Goal: Information Seeking & Learning: Find specific fact

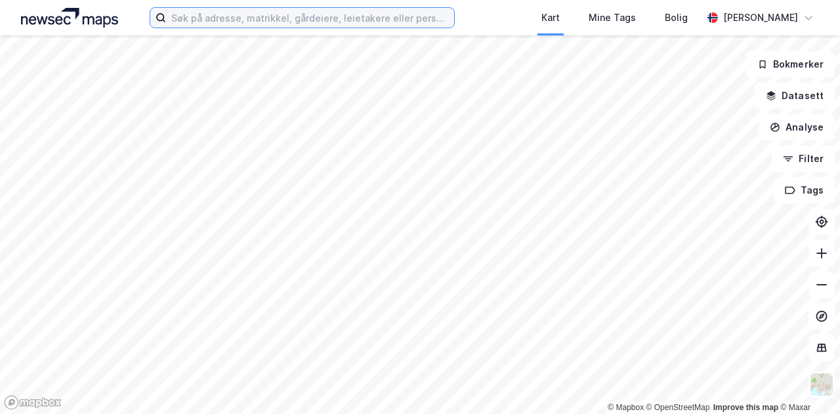
click at [359, 19] on input at bounding box center [310, 18] width 288 height 20
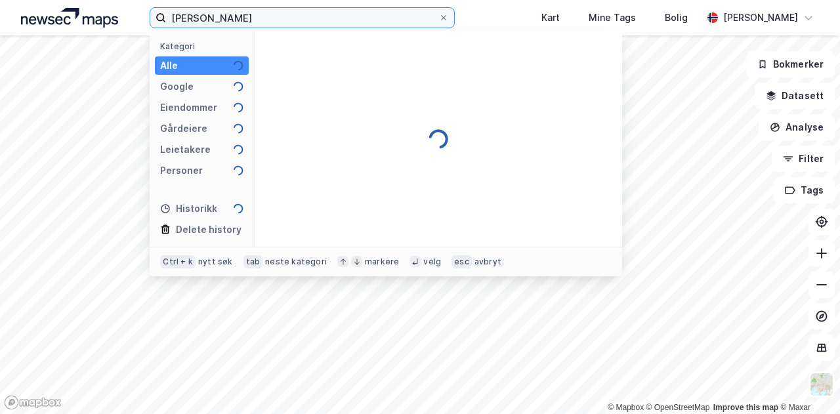
type input "sigurd grønn johannessen"
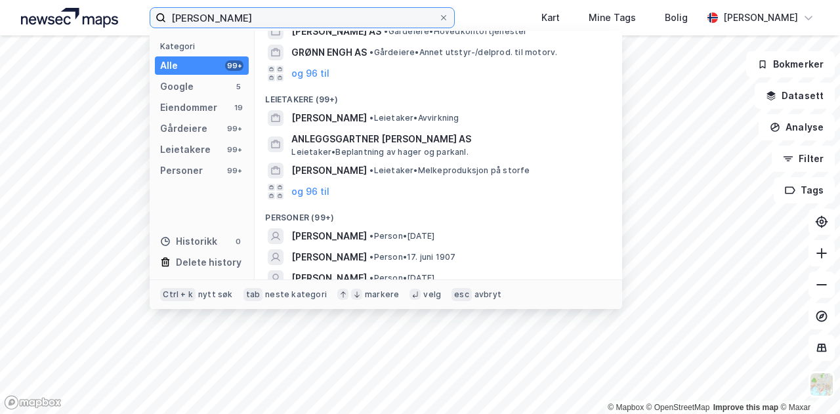
scroll to position [328, 0]
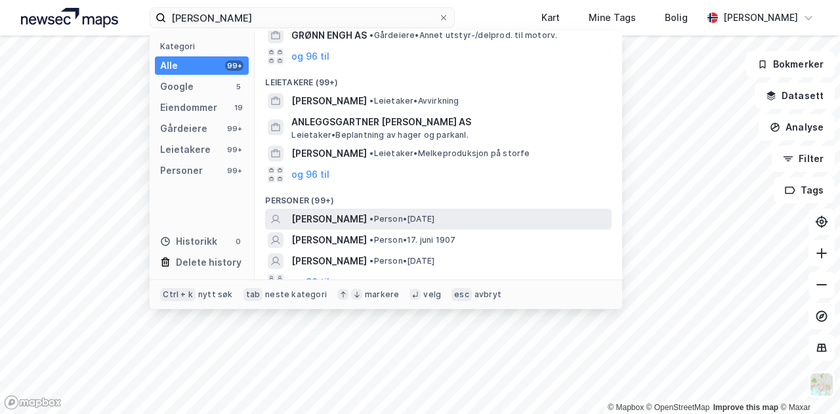
click at [367, 217] on span "[PERSON_NAME]" at bounding box center [328, 219] width 75 height 16
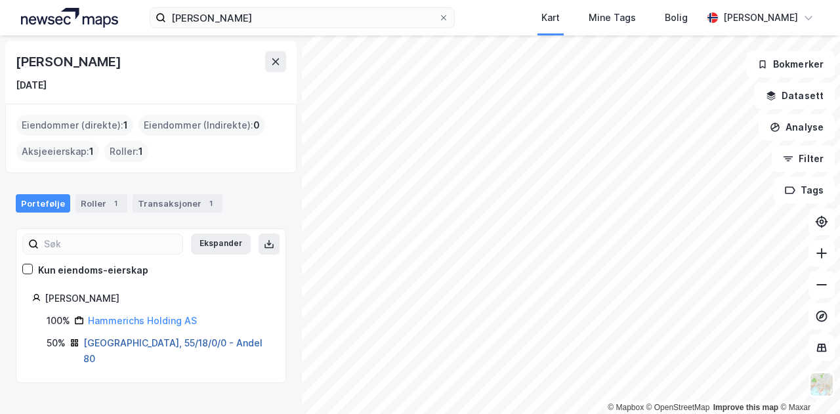
click at [121, 338] on link "Oslo, 55/18/0/0 - Andel 80" at bounding box center [172, 350] width 179 height 27
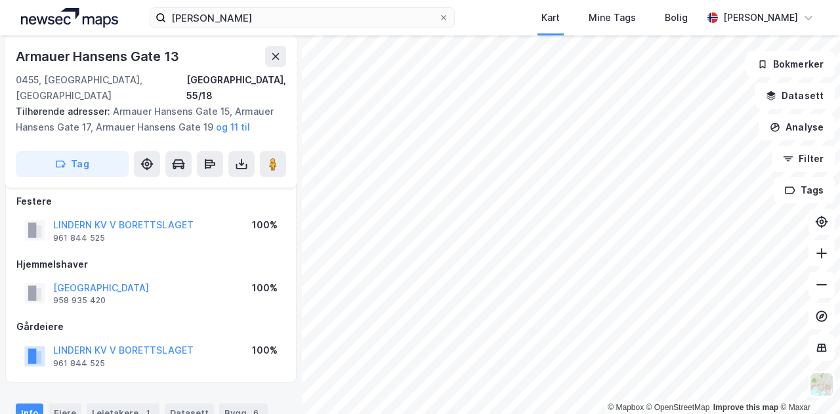
scroll to position [3, 0]
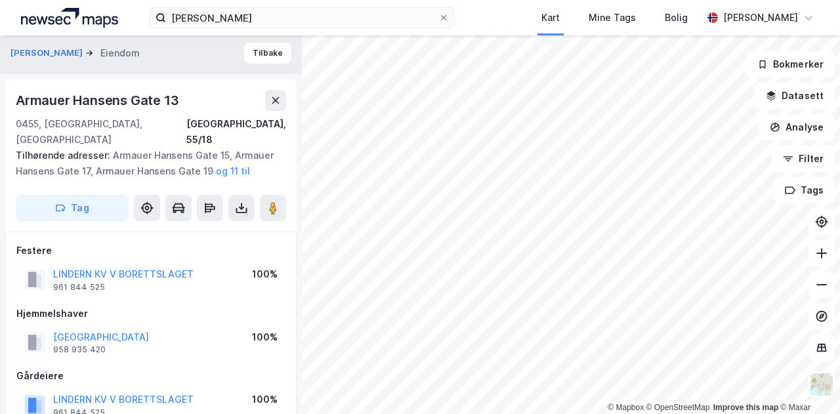
click at [492, 13] on div "sigurd grønn johannessen Kart Mine Tags Bolig Kristian Jordell" at bounding box center [420, 17] width 840 height 35
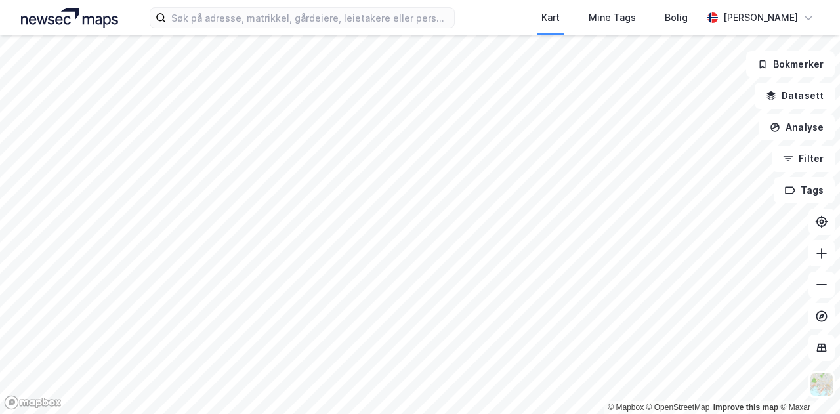
click at [486, 27] on div "Kart Mine Tags Bolig [PERSON_NAME]" at bounding box center [420, 17] width 840 height 35
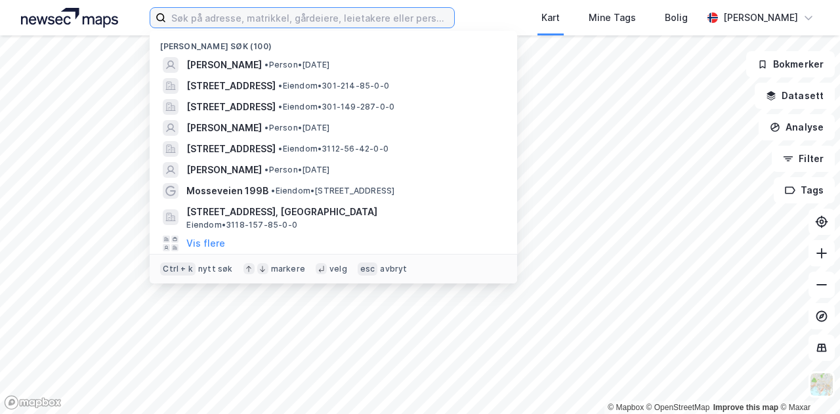
click at [234, 17] on input at bounding box center [310, 18] width 288 height 20
paste input "@[DOMAIN_NAME]"
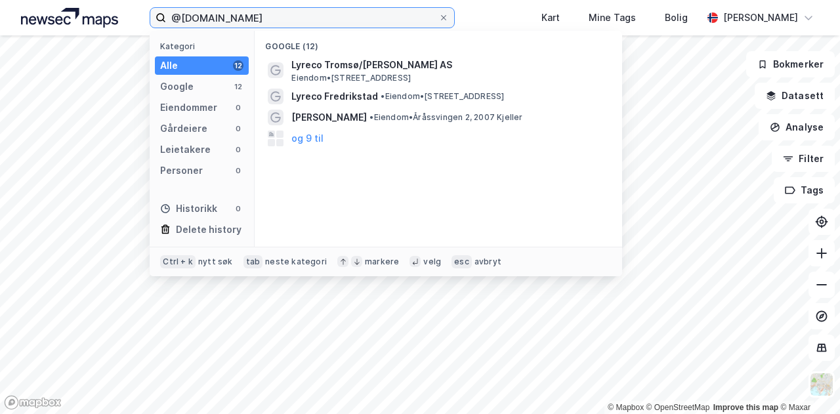
click at [177, 14] on input "@[DOMAIN_NAME]" at bounding box center [302, 18] width 272 height 20
drag, startPoint x: 244, startPoint y: 17, endPoint x: 145, endPoint y: 17, distance: 99.1
click at [145, 17] on div "@[DOMAIN_NAME] Kategori Alle 12 Google 12 Eiendommer 0 Gårdeiere 0 Leietakere 0…" at bounding box center [420, 17] width 840 height 35
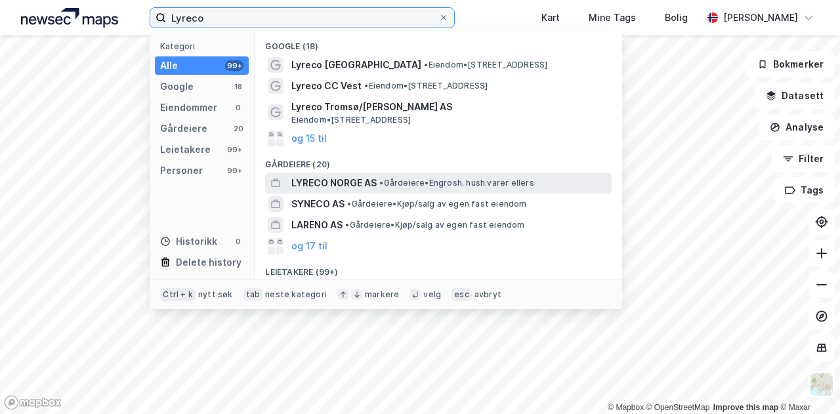
type input "Lyreco"
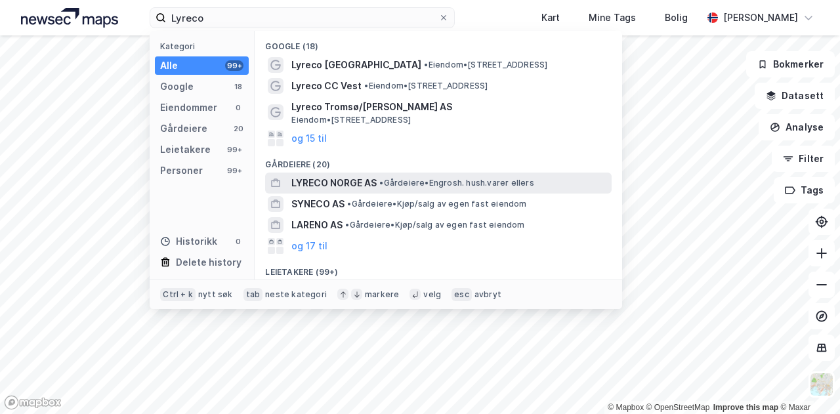
click at [337, 189] on span "LYRECO NORGE AS" at bounding box center [333, 183] width 85 height 16
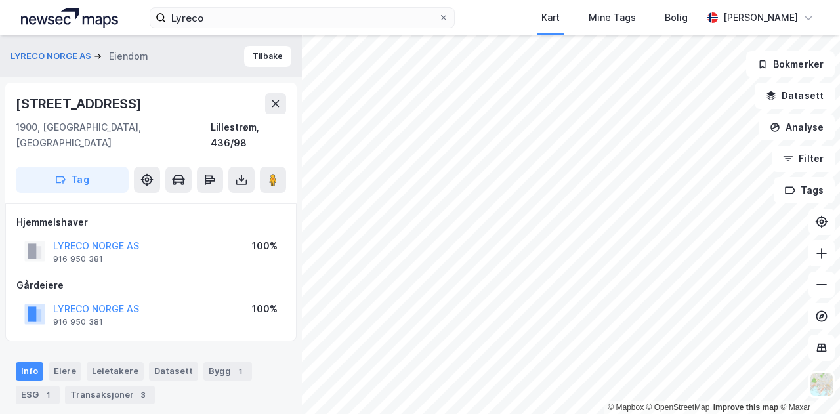
click at [521, 19] on div "Lyreco Kart Mine Tags Bolig [PERSON_NAME]" at bounding box center [420, 17] width 840 height 35
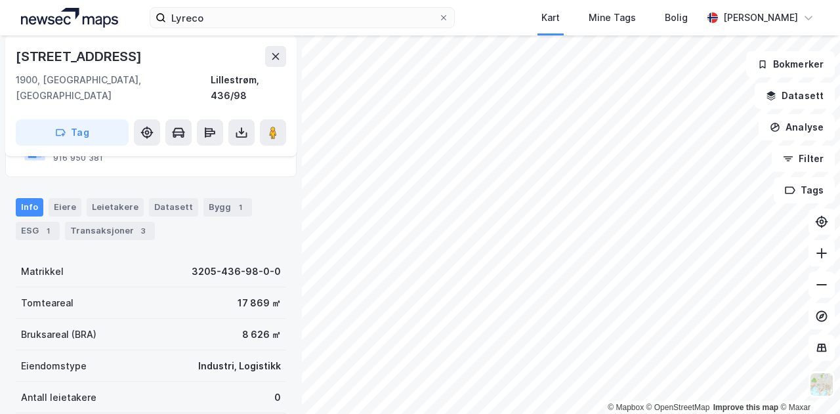
scroll to position [165, 0]
click at [106, 221] on div "Transaksjoner 3" at bounding box center [110, 230] width 90 height 18
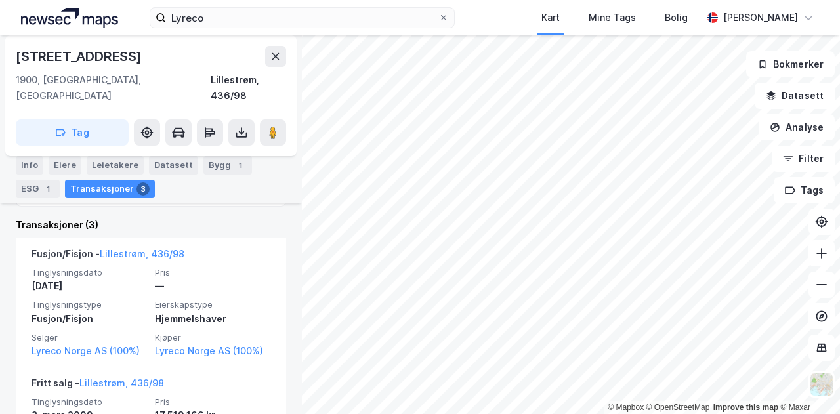
scroll to position [421, 0]
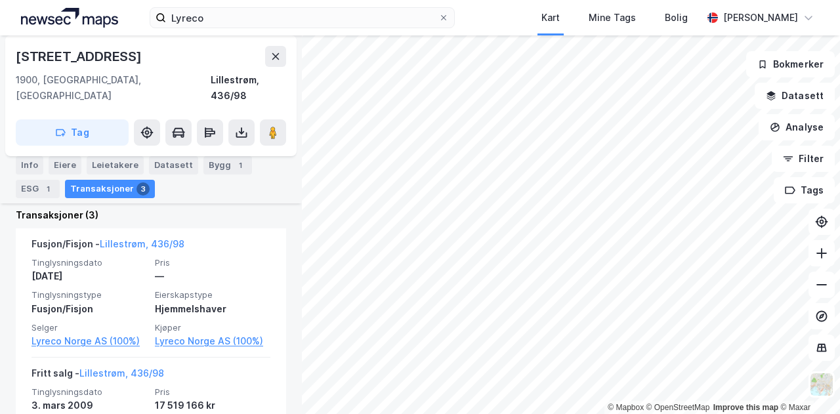
click at [505, 9] on div "Lyreco Kart Mine Tags Bolig [PERSON_NAME]" at bounding box center [420, 17] width 840 height 35
click at [489, 14] on div "Lyreco Kart Mine Tags Bolig [PERSON_NAME]" at bounding box center [420, 17] width 840 height 35
click at [497, 20] on div "Lyreco Kart Mine Tags Bolig [PERSON_NAME]" at bounding box center [420, 17] width 840 height 35
